Goal: Task Accomplishment & Management: Manage account settings

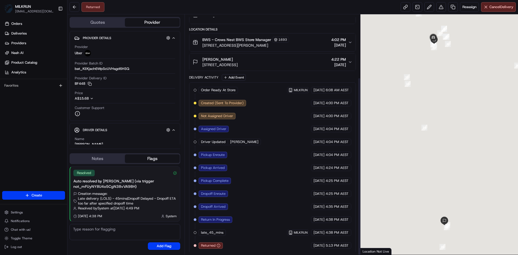
scroll to position [85, 0]
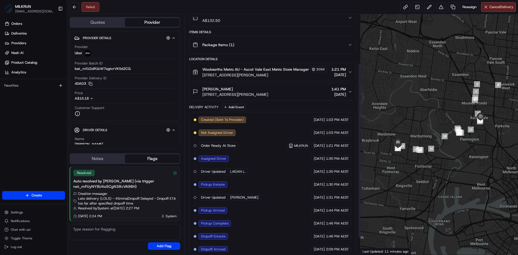
scroll to position [90, 0]
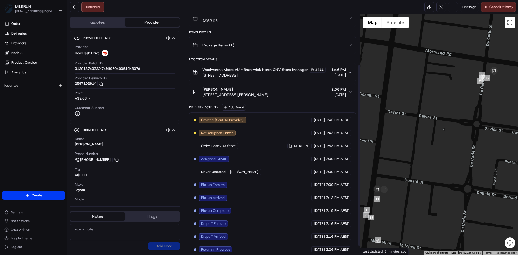
scroll to position [77, 0]
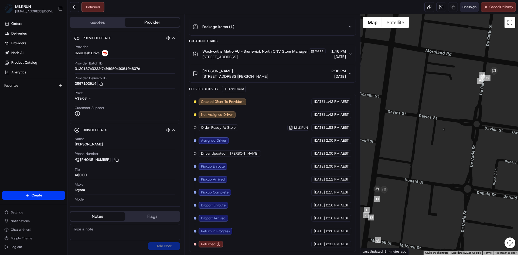
click at [464, 8] on span "Reassign" at bounding box center [469, 7] width 14 height 5
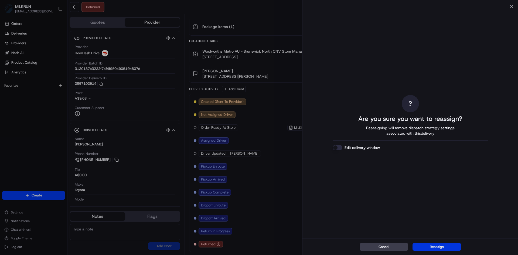
click at [442, 245] on button "Reassign" at bounding box center [436, 247] width 49 height 8
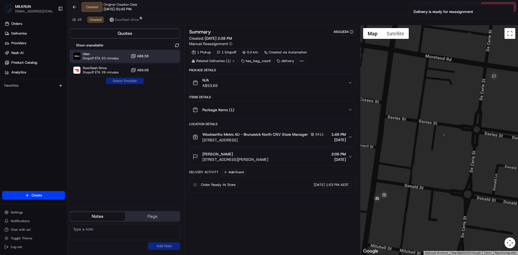
click at [106, 54] on span "Uber" at bounding box center [101, 54] width 36 height 4
click at [139, 80] on button "Assign Provider" at bounding box center [125, 81] width 38 height 6
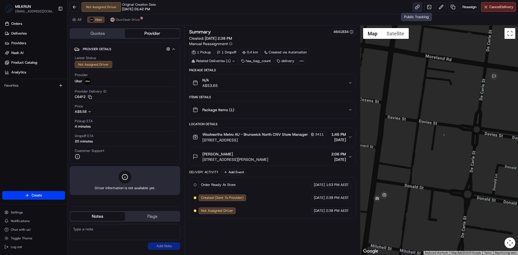
click at [415, 6] on link at bounding box center [417, 7] width 10 height 10
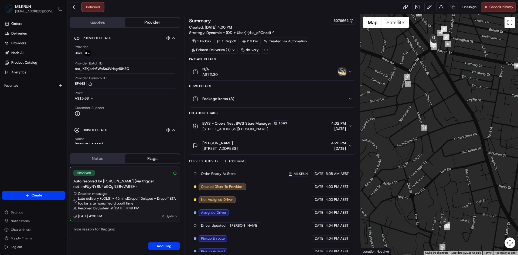
scroll to position [85, 0]
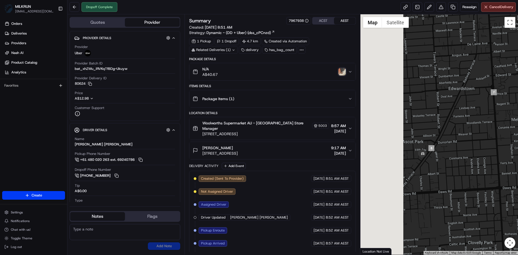
drag, startPoint x: 404, startPoint y: 174, endPoint x: 449, endPoint y: 155, distance: 49.1
click at [454, 154] on div at bounding box center [439, 134] width 158 height 240
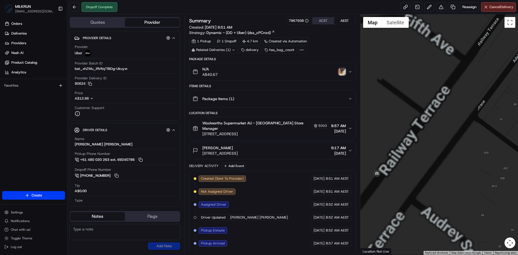
drag, startPoint x: 392, startPoint y: 160, endPoint x: 517, endPoint y: 148, distance: 126.2
click at [517, 148] on div at bounding box center [439, 134] width 158 height 240
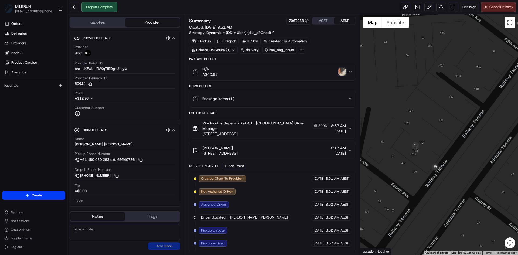
drag, startPoint x: 427, startPoint y: 165, endPoint x: 459, endPoint y: 152, distance: 34.0
click at [484, 159] on div at bounding box center [439, 134] width 158 height 240
click at [341, 70] on img "button" at bounding box center [342, 72] width 8 height 8
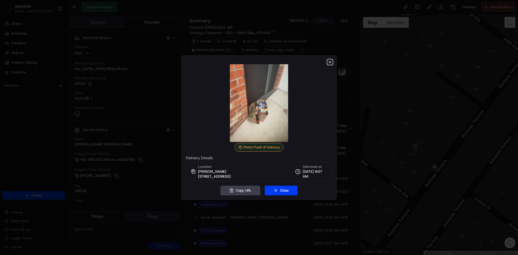
click at [329, 64] on icon "button" at bounding box center [330, 62] width 4 height 4
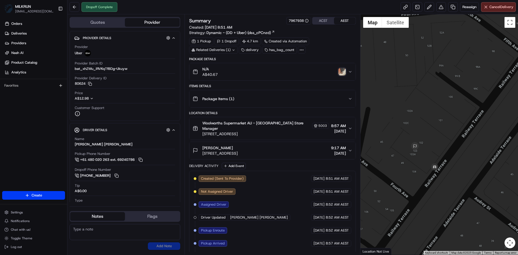
click at [341, 74] on img "button" at bounding box center [342, 72] width 8 height 8
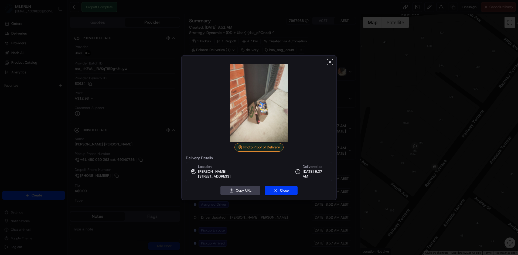
click at [329, 62] on icon "button" at bounding box center [330, 62] width 2 height 2
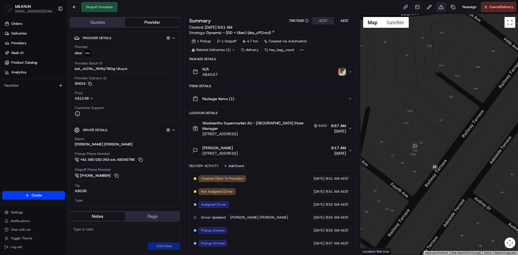
click at [440, 6] on button at bounding box center [441, 7] width 10 height 10
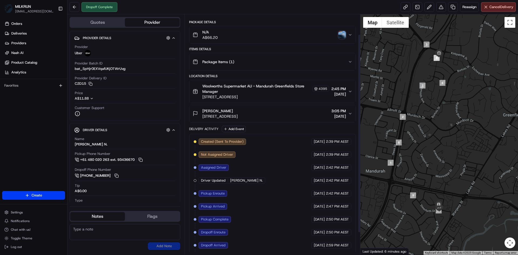
scroll to position [24, 0]
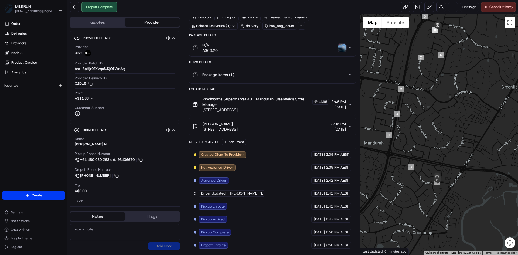
drag, startPoint x: 444, startPoint y: 146, endPoint x: 441, endPoint y: 111, distance: 35.2
click at [441, 111] on div at bounding box center [439, 134] width 158 height 240
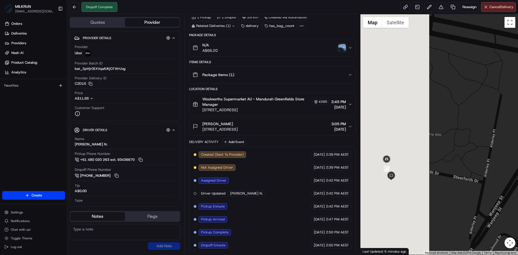
drag, startPoint x: 386, startPoint y: 161, endPoint x: 503, endPoint y: 159, distance: 116.5
click at [503, 159] on div at bounding box center [439, 134] width 158 height 240
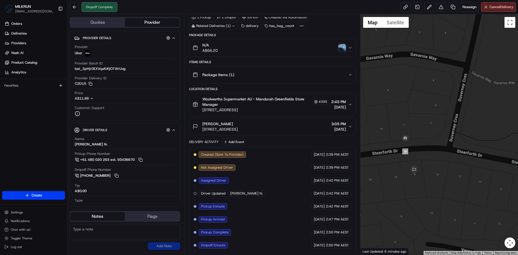
drag, startPoint x: 408, startPoint y: 168, endPoint x: 446, endPoint y: 165, distance: 38.4
click at [446, 165] on div at bounding box center [439, 134] width 158 height 240
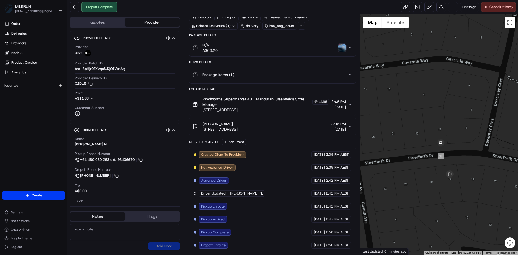
drag, startPoint x: 429, startPoint y: 155, endPoint x: 465, endPoint y: 159, distance: 36.1
click at [465, 159] on div at bounding box center [439, 134] width 158 height 240
